Goal: Task Accomplishment & Management: Manage account settings

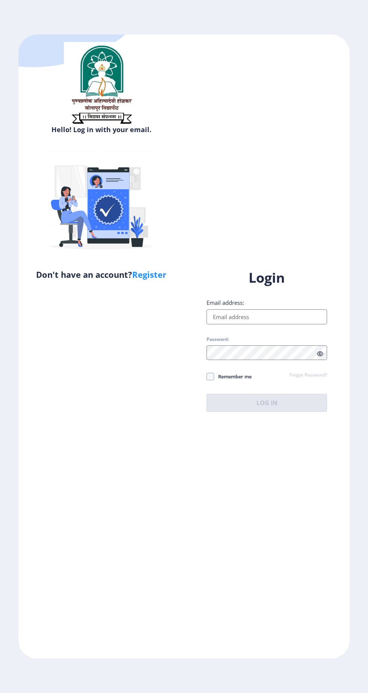
scroll to position [16, 0]
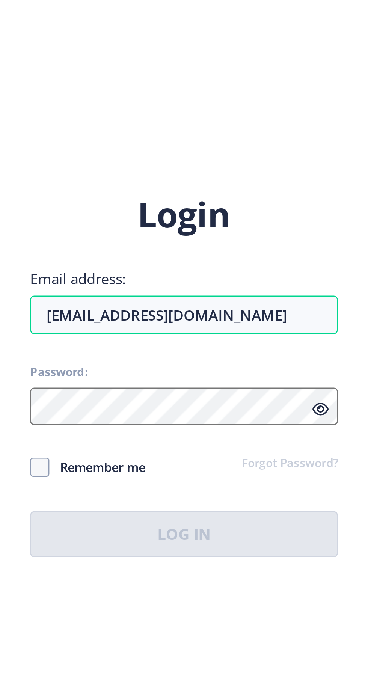
type input "[EMAIL_ADDRESS][DOMAIN_NAME]"
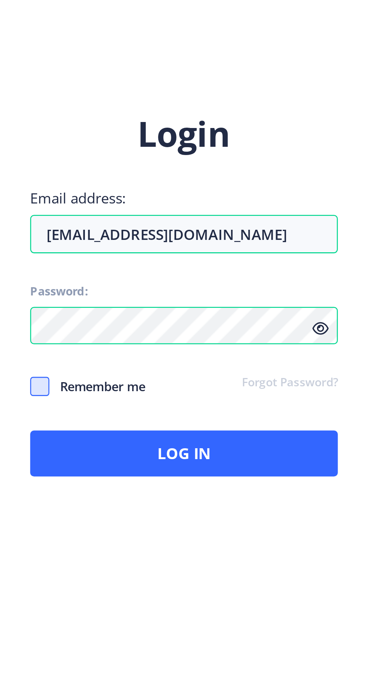
click at [212, 373] on span at bounding box center [210, 377] width 8 height 8
click at [207, 377] on input "Remember me" at bounding box center [206, 377] width 0 height 0
checkbox input "true"
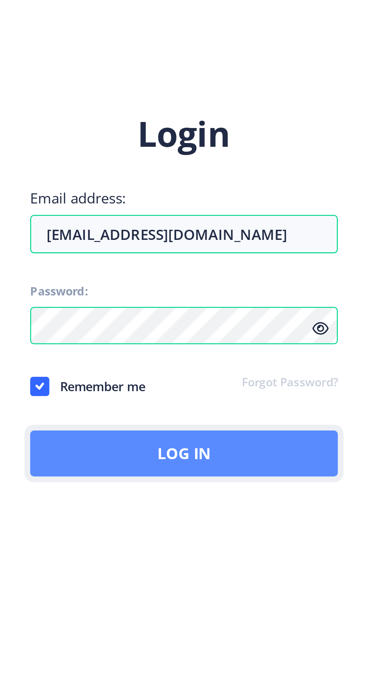
click at [292, 395] on button "Log In" at bounding box center [266, 403] width 121 height 18
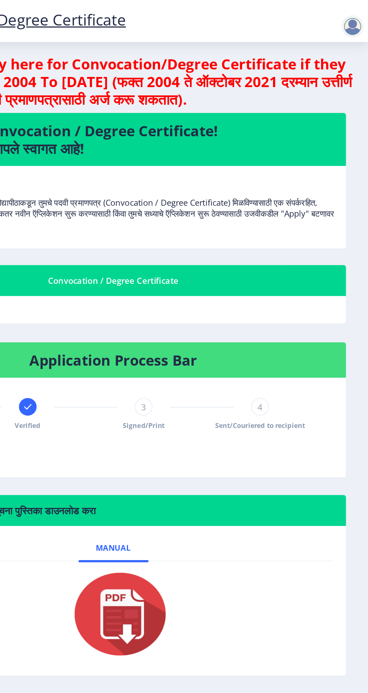
click at [365, 18] on div at bounding box center [357, 18] width 15 height 15
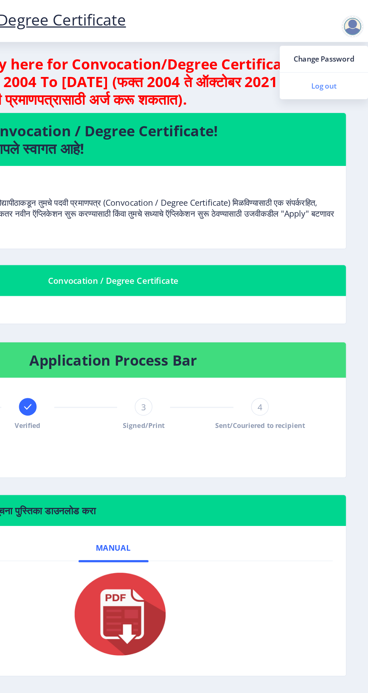
click at [347, 62] on span "Log out" at bounding box center [338, 58] width 48 height 9
